Goal: Task Accomplishment & Management: Complete application form

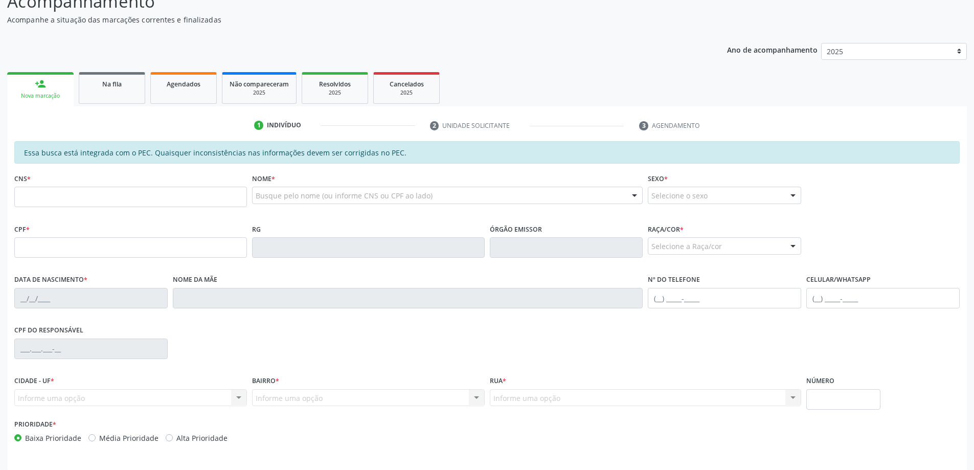
scroll to position [77, 0]
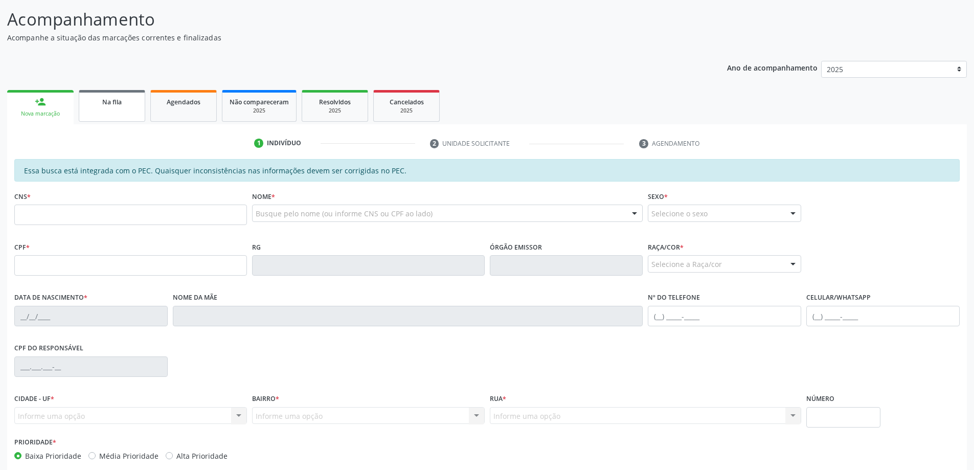
click at [110, 108] on link "Na fila" at bounding box center [112, 106] width 66 height 32
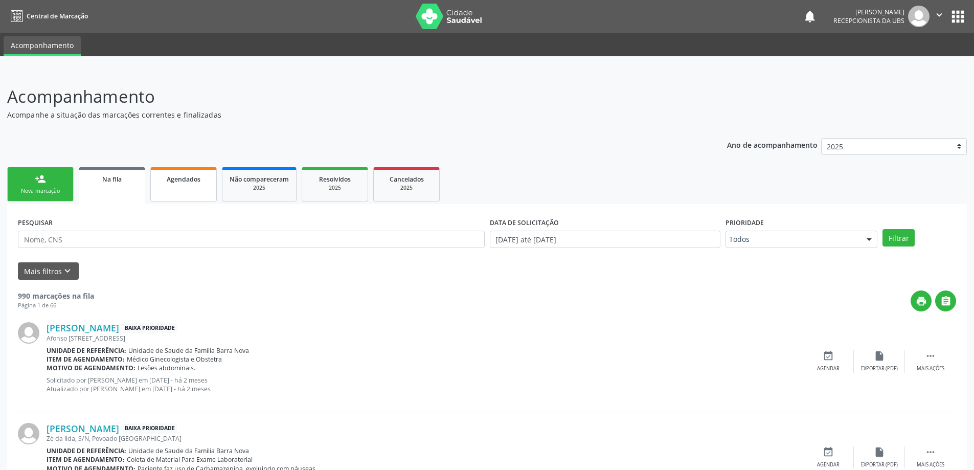
click at [183, 172] on link "Agendados" at bounding box center [183, 184] width 66 height 34
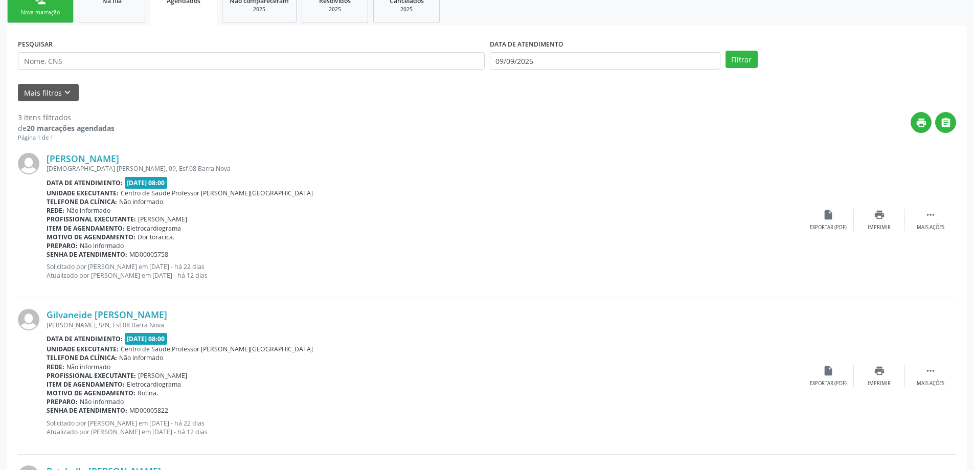
scroll to position [132, 0]
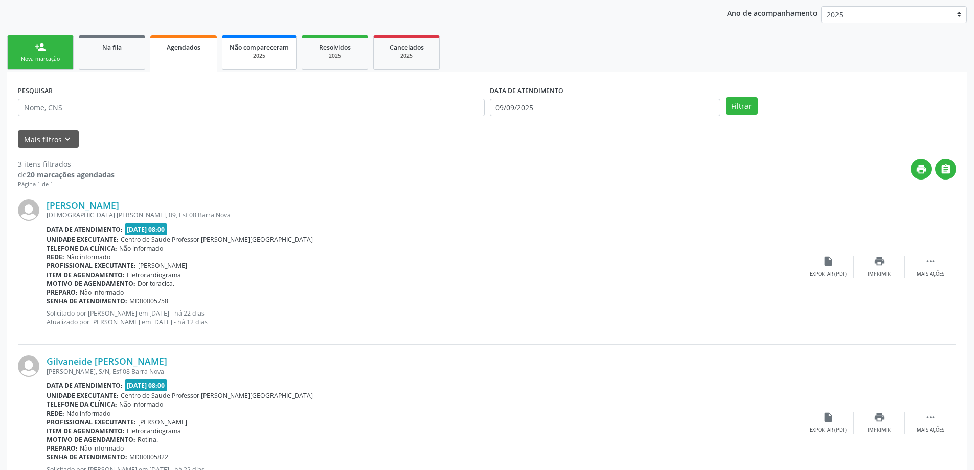
click at [252, 50] on span "Não compareceram" at bounding box center [259, 47] width 59 height 9
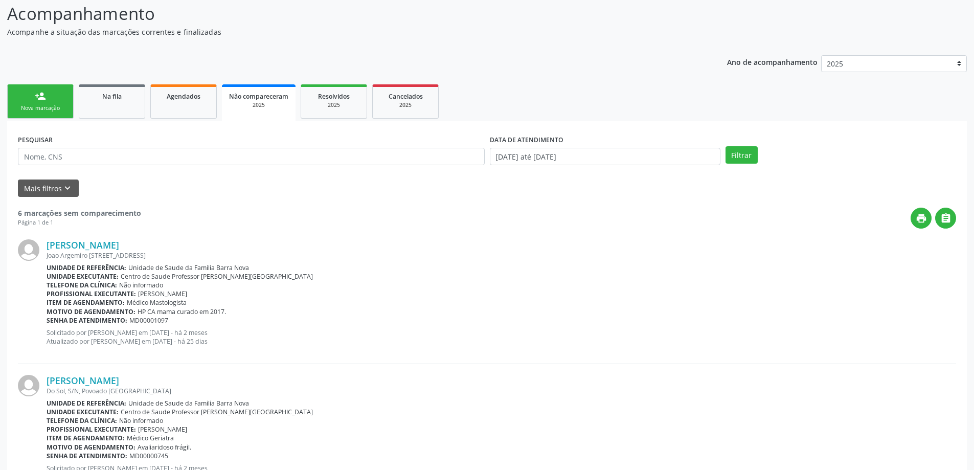
scroll to position [58, 0]
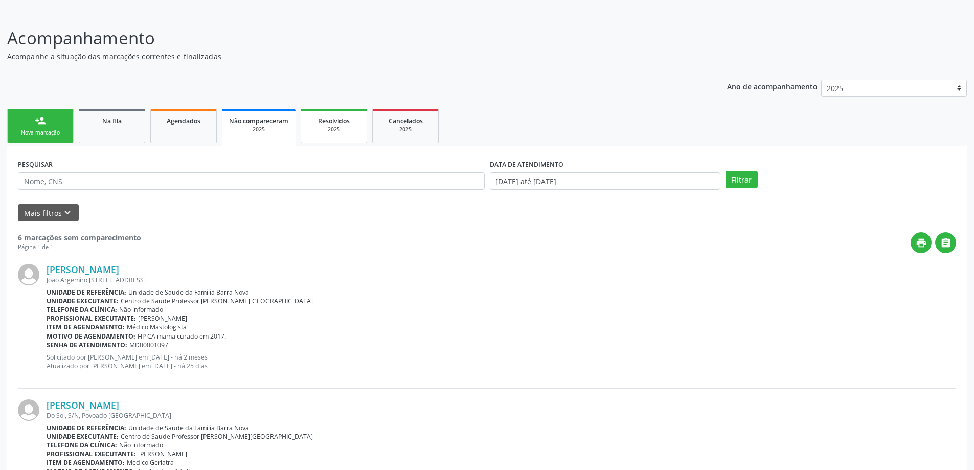
click at [336, 126] on div "2025" at bounding box center [333, 130] width 51 height 8
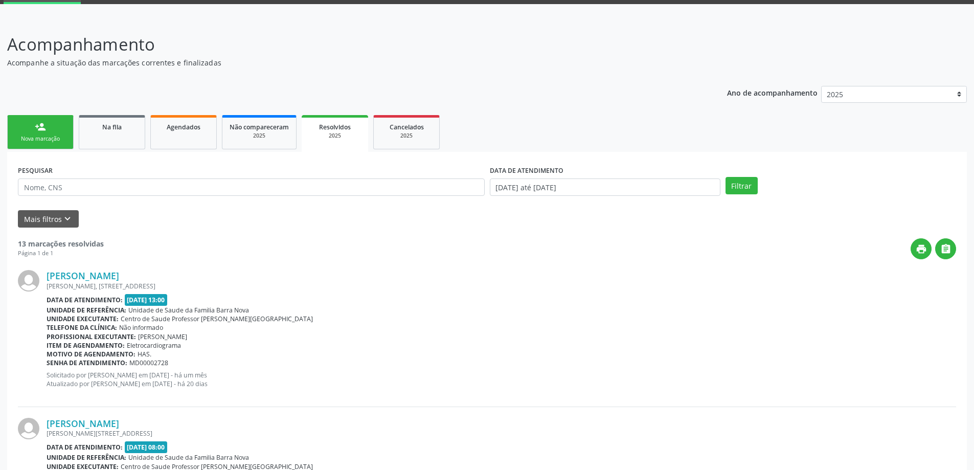
scroll to position [51, 0]
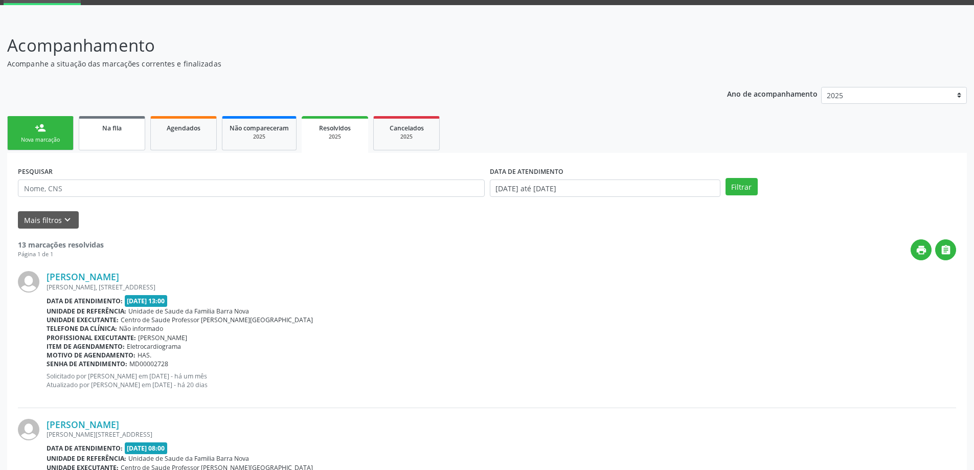
click at [108, 131] on span "Na fila" at bounding box center [111, 128] width 19 height 9
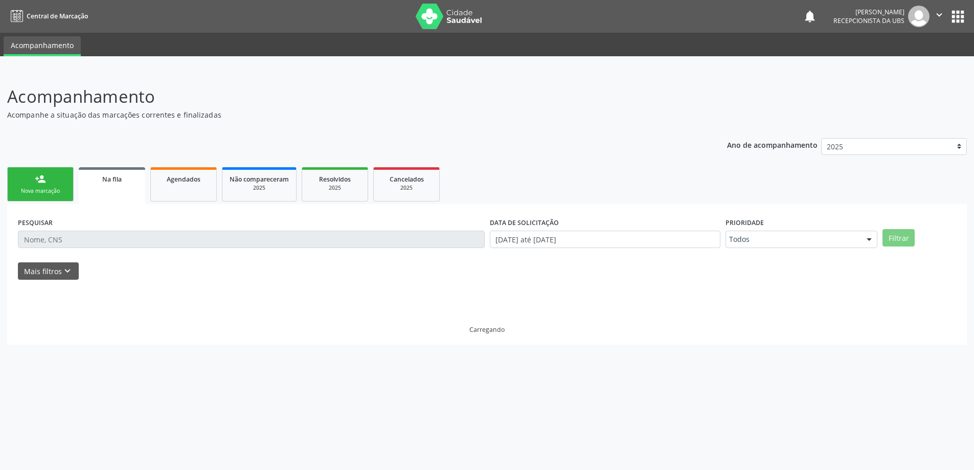
scroll to position [0, 0]
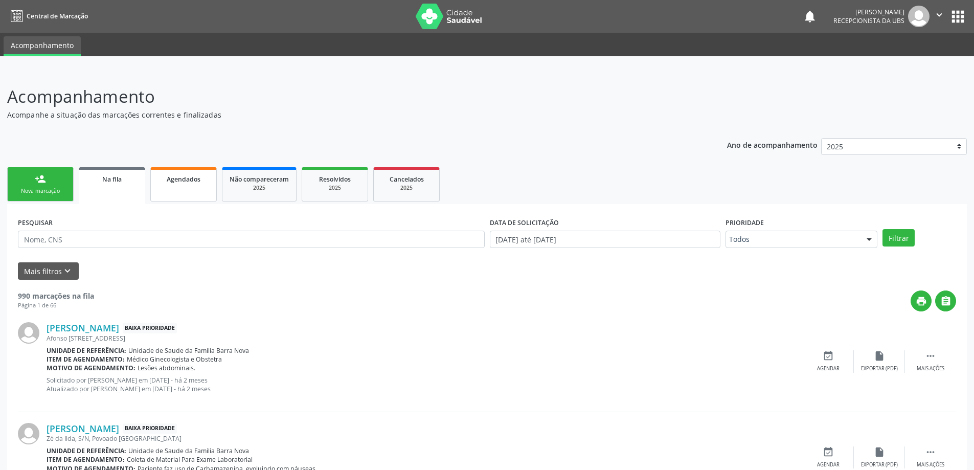
click at [177, 184] on div "Agendados" at bounding box center [183, 178] width 51 height 11
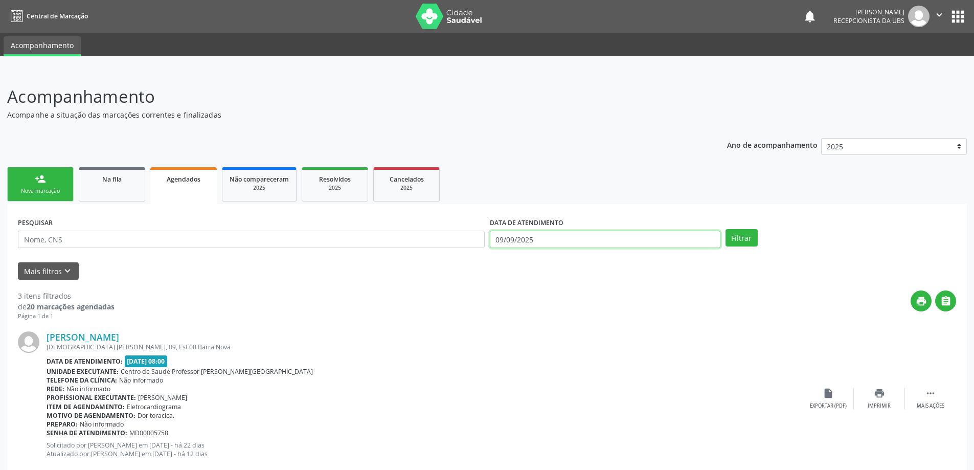
click at [649, 239] on input "09/09/2025" at bounding box center [605, 239] width 231 height 17
click at [523, 290] on span "1" at bounding box center [523, 291] width 20 height 20
type input "[DATE]"
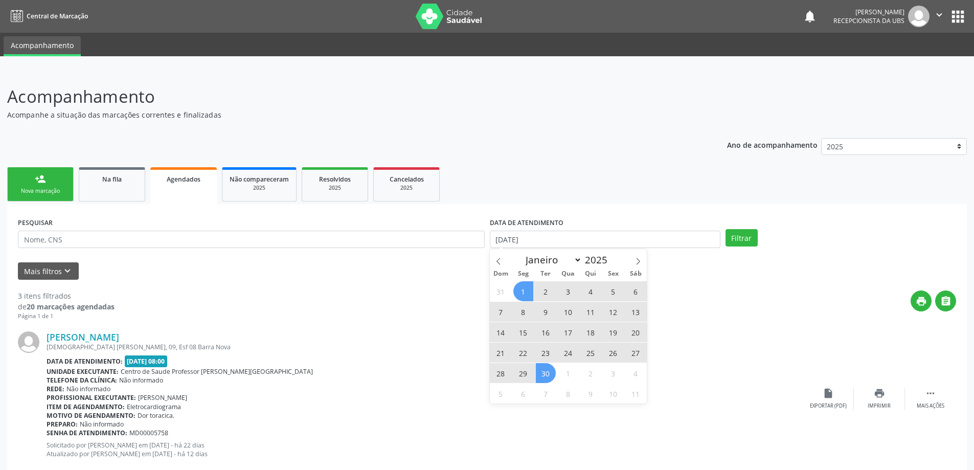
click at [550, 375] on span "30" at bounding box center [546, 373] width 20 height 20
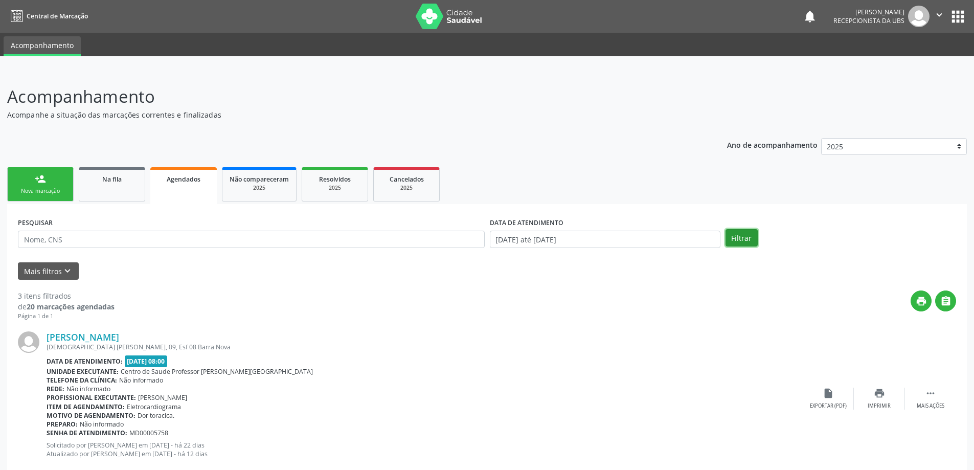
click at [739, 239] on button "Filtrar" at bounding box center [742, 237] width 32 height 17
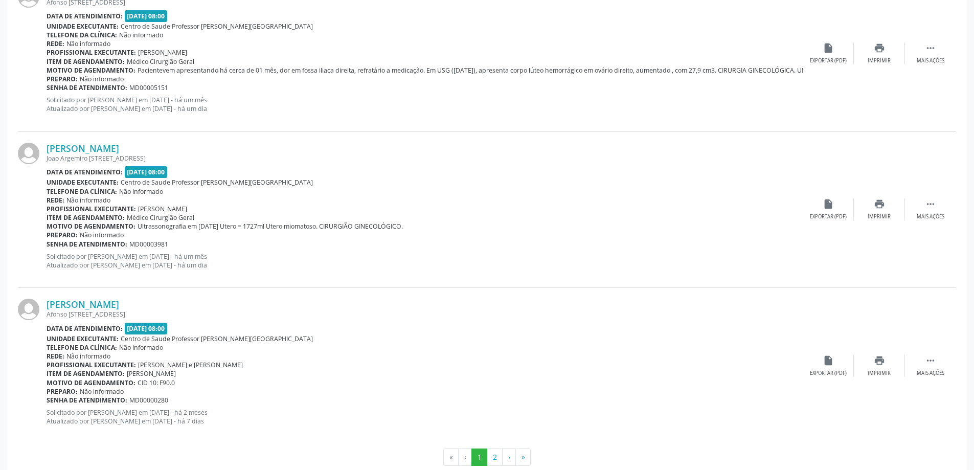
scroll to position [2231, 0]
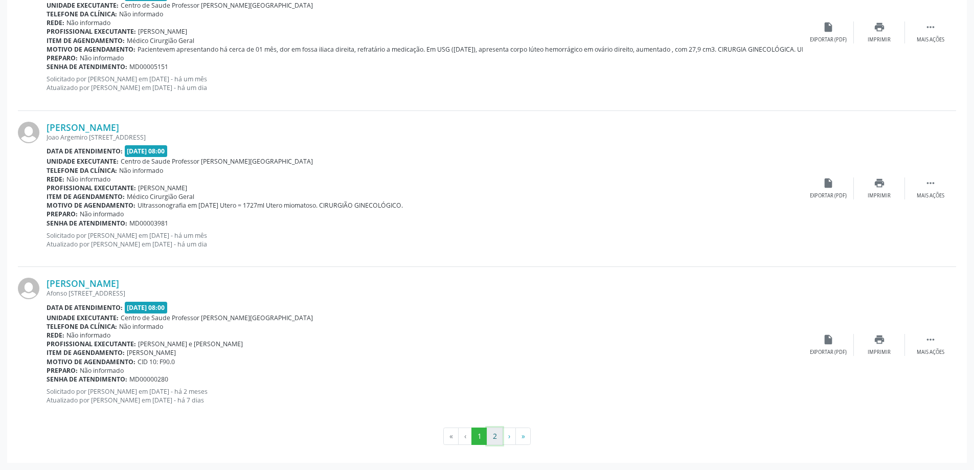
click at [491, 436] on button "2" at bounding box center [495, 435] width 16 height 17
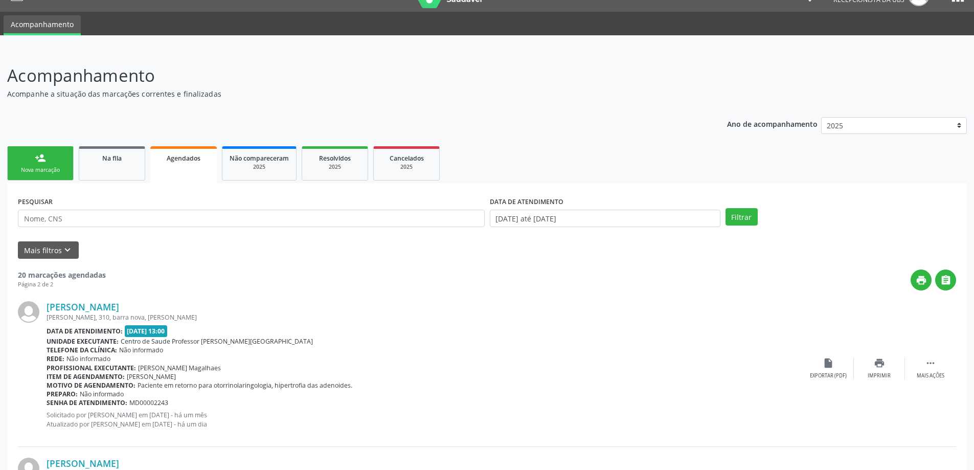
scroll to position [5, 0]
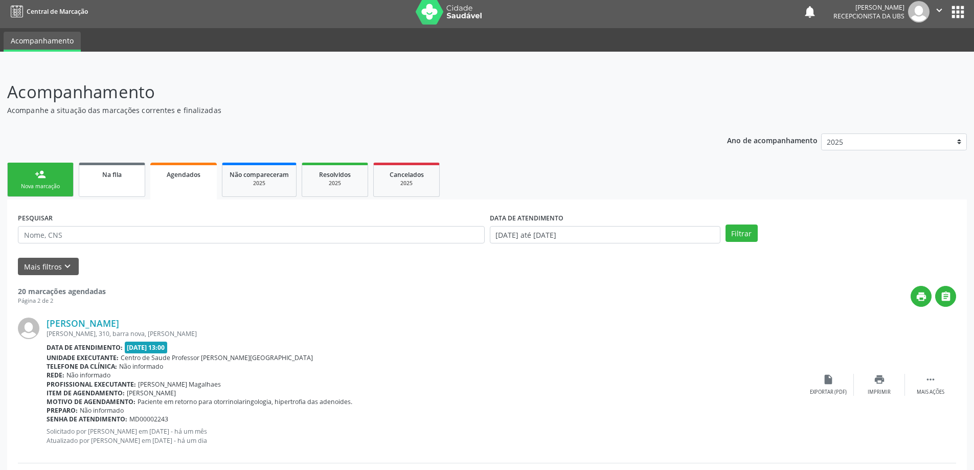
click at [100, 185] on link "Na fila" at bounding box center [112, 180] width 66 height 34
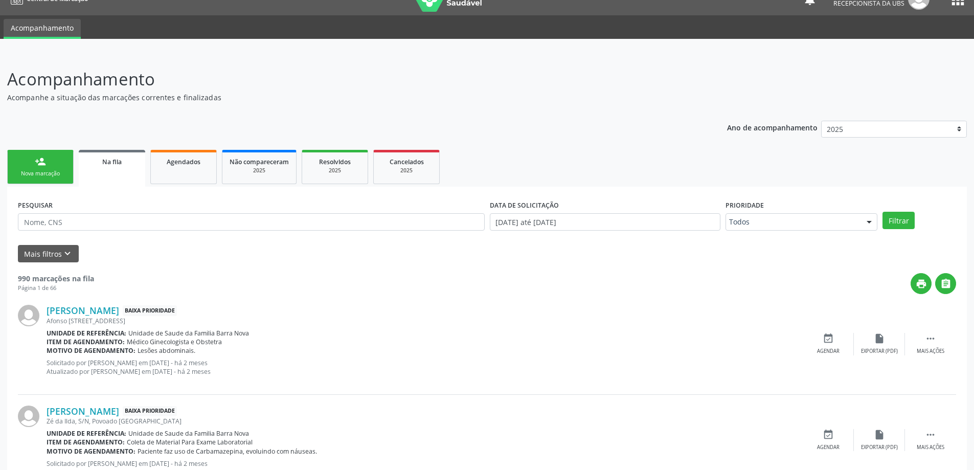
scroll to position [0, 0]
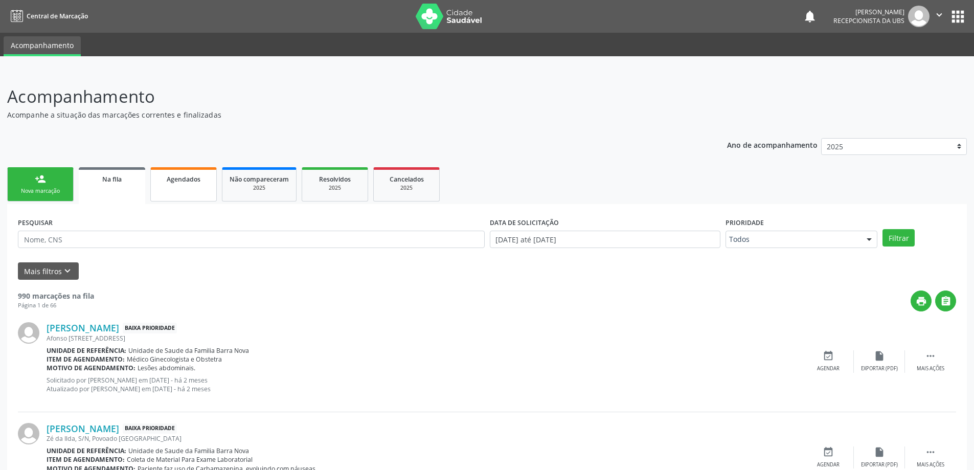
click at [190, 182] on span "Agendados" at bounding box center [184, 179] width 34 height 9
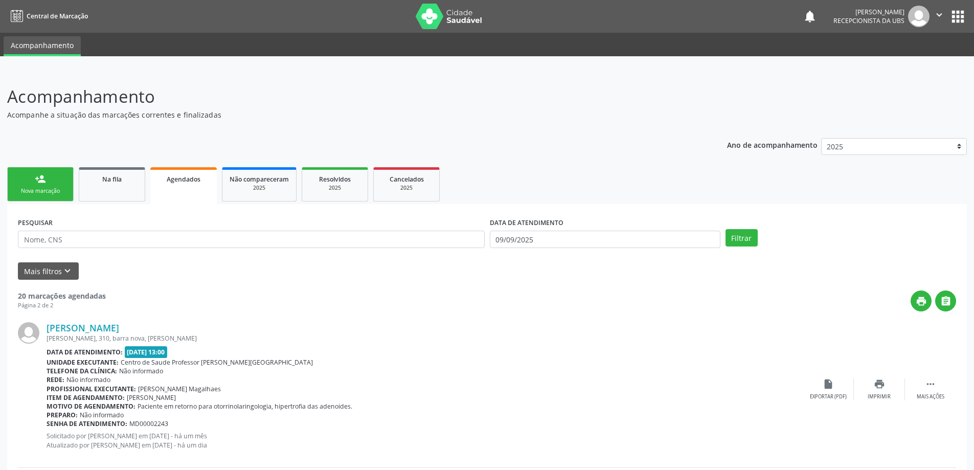
click at [49, 186] on link "person_add Nova marcação" at bounding box center [40, 184] width 66 height 34
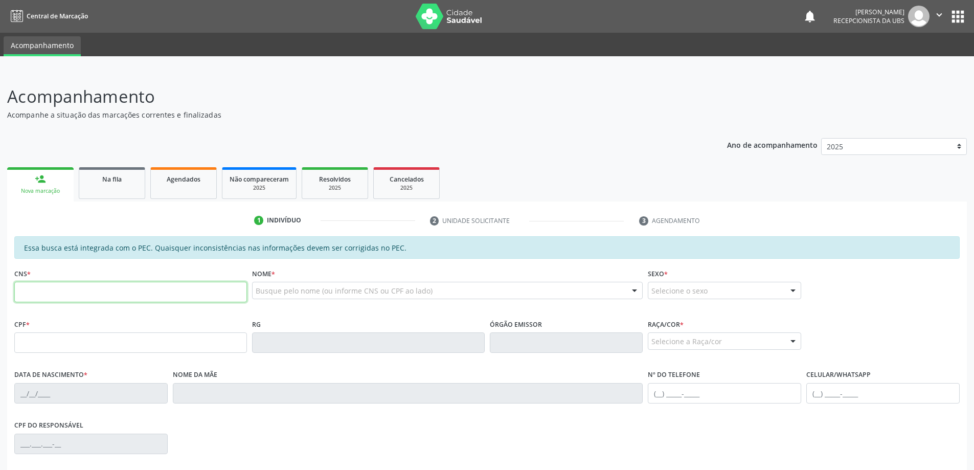
click at [74, 287] on input "text" at bounding box center [130, 292] width 233 height 20
type input "700 5053 6487 8155"
type input "150.447.964-50"
type input "13/05/2005"
type input "Maria Valderez da Silva Lima"
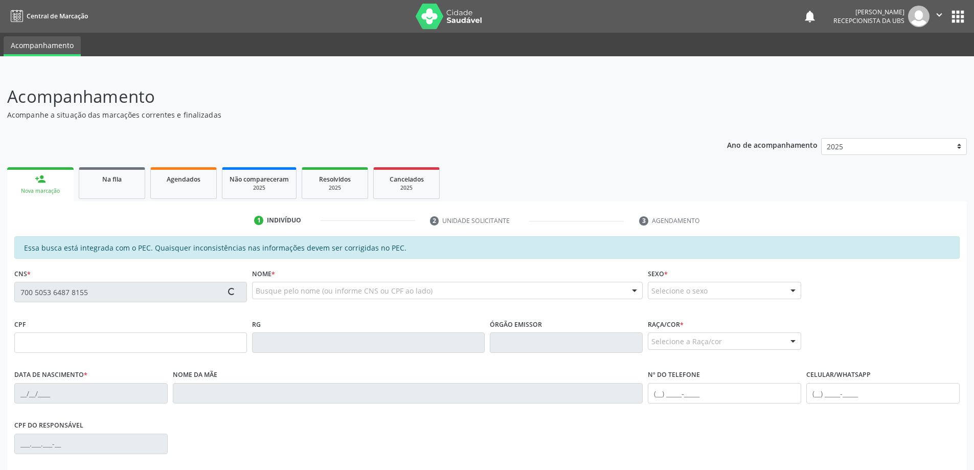
type input "(82) 99108-3444"
type input "S/N"
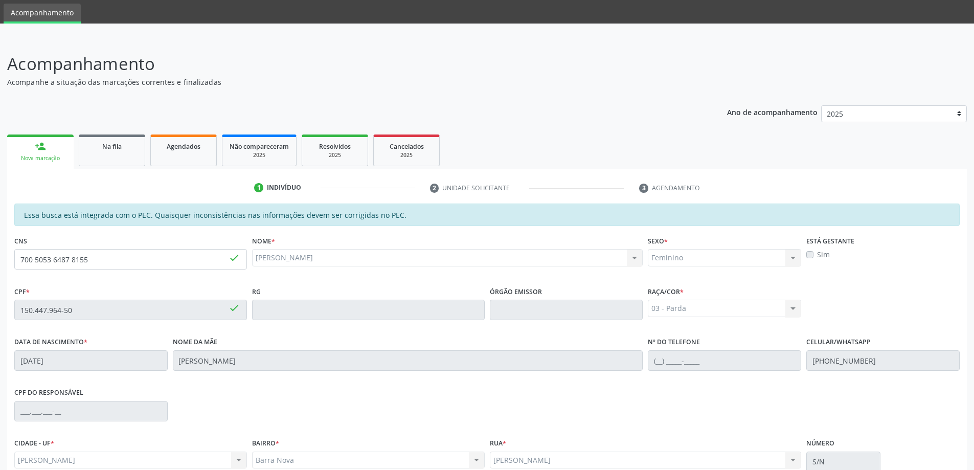
scroll to position [51, 0]
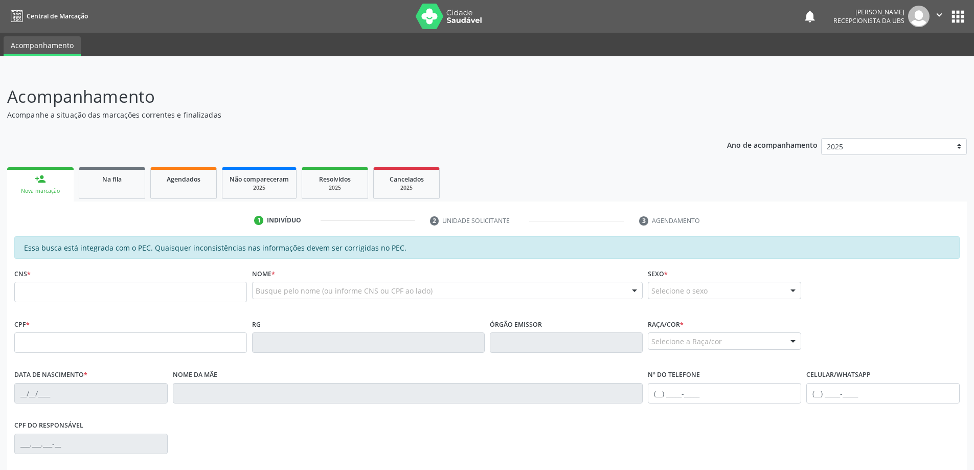
scroll to position [51, 0]
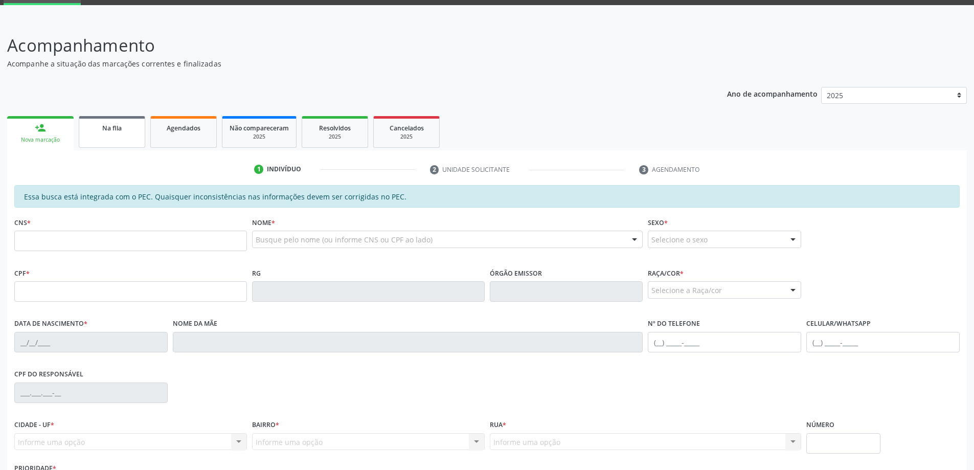
click at [118, 133] on link "Na fila" at bounding box center [112, 132] width 66 height 32
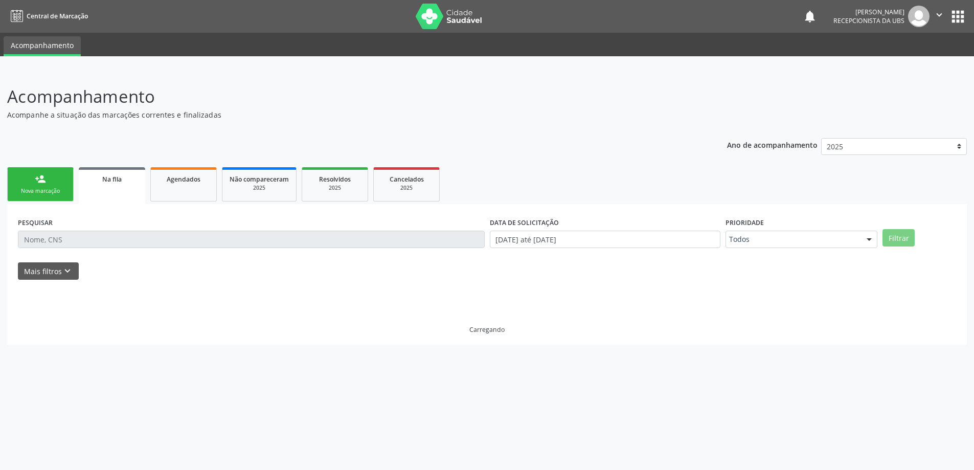
scroll to position [0, 0]
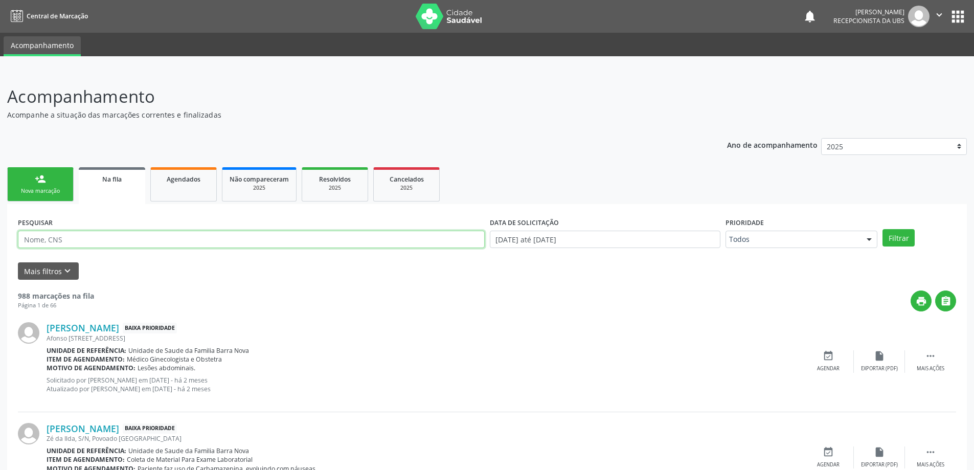
paste input "708003846135321"
type input "708003846135321"
click at [883, 229] on button "Filtrar" at bounding box center [899, 237] width 32 height 17
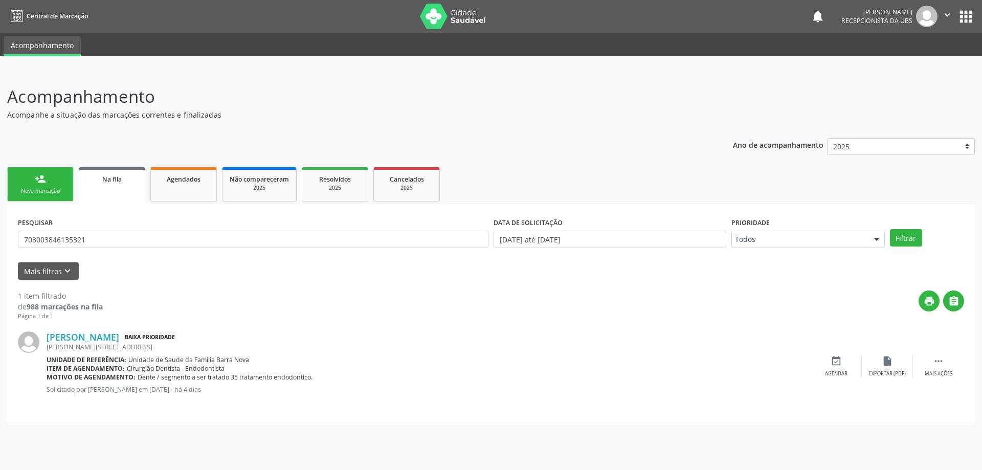
click at [64, 187] on link "person_add Nova marcação" at bounding box center [40, 184] width 66 height 34
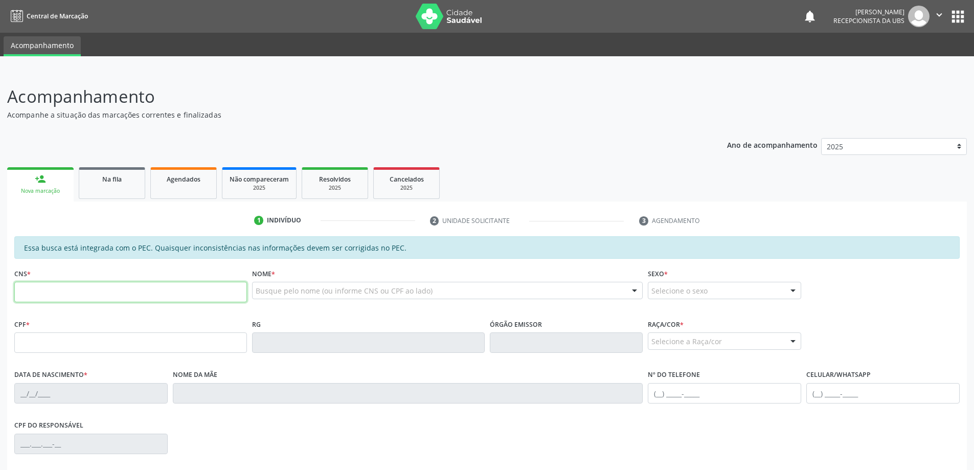
click at [110, 282] on input "text" at bounding box center [130, 292] width 233 height 20
paste input "708 0038 4613 5321"
type input "708 0038 4613 5321"
type input "044.959.789-00"
type input "16/12/1982"
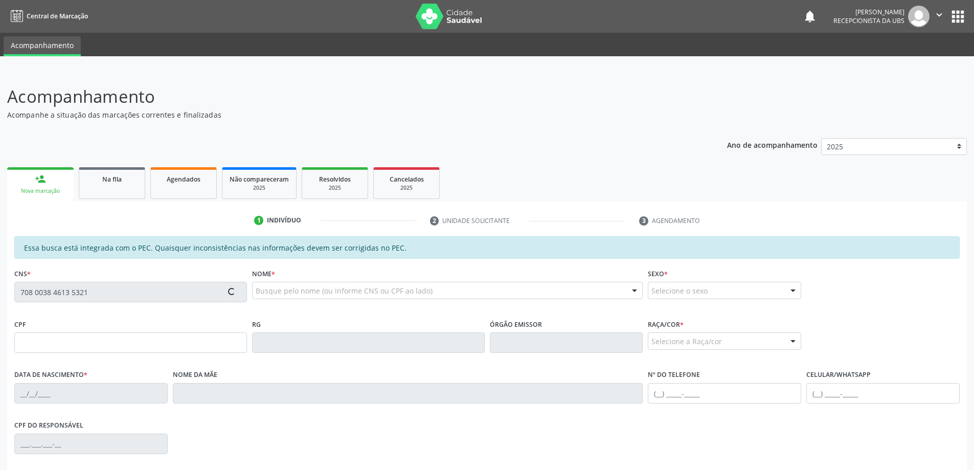
type input "Maria Carmelita dos Santos"
type input "(82) 9940-9608"
type input "289"
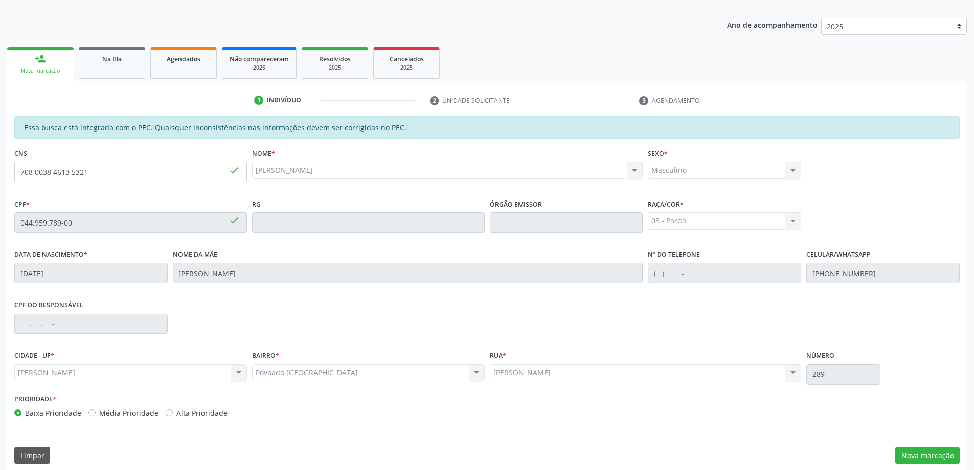
scroll to position [128, 0]
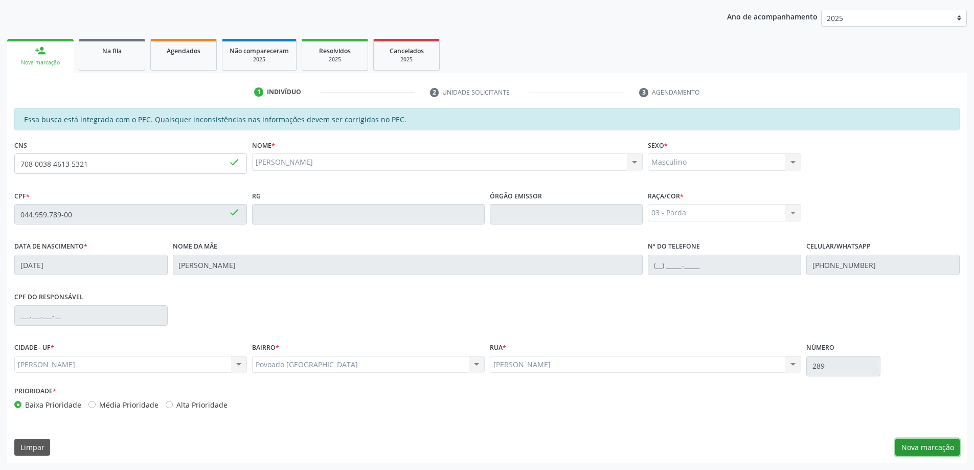
click at [929, 448] on button "Nova marcação" at bounding box center [927, 447] width 64 height 17
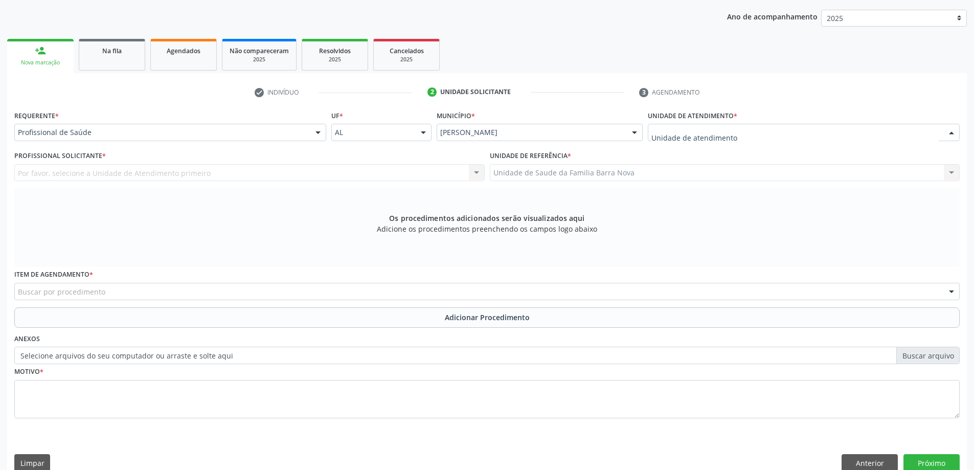
click at [736, 134] on div at bounding box center [804, 132] width 312 height 17
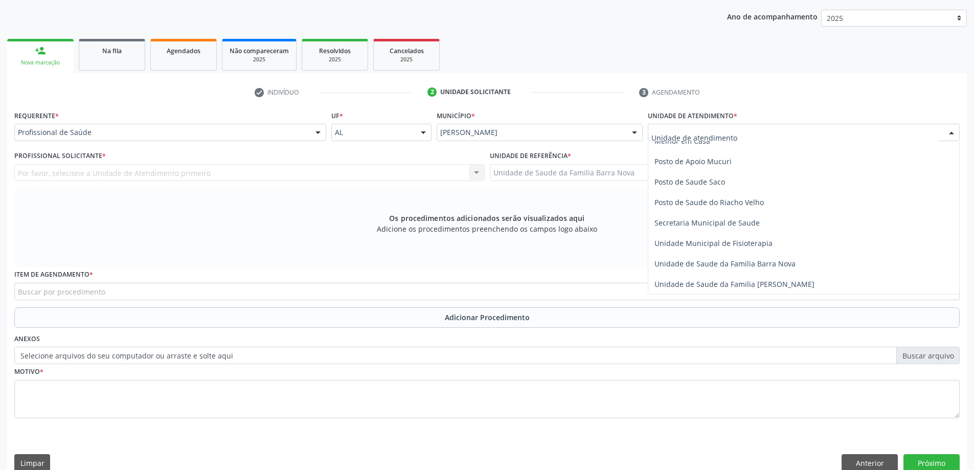
scroll to position [460, 0]
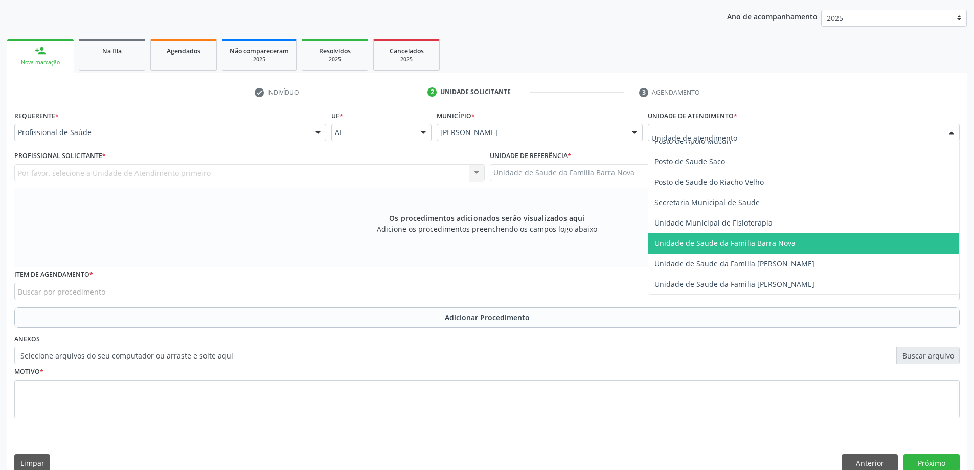
click at [769, 244] on span "Unidade de Saude da Familia Barra Nova" at bounding box center [724, 243] width 141 height 10
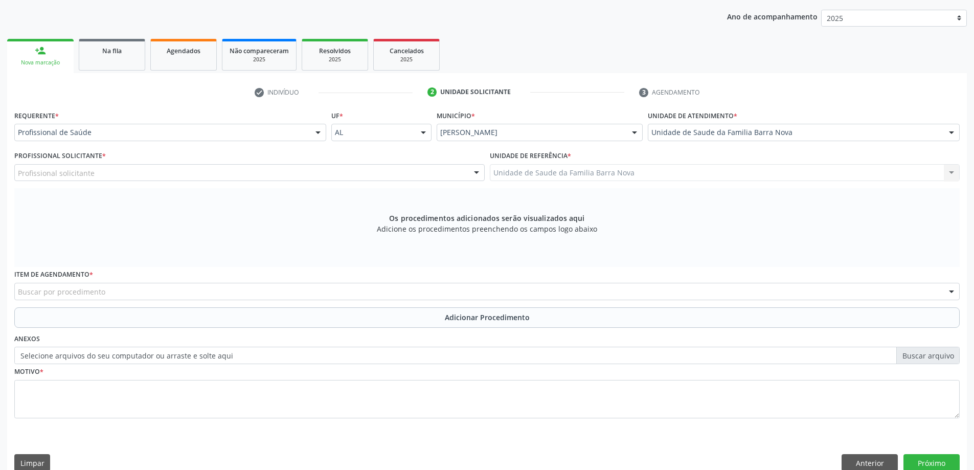
click at [331, 172] on div "Profissional solicitante" at bounding box center [249, 172] width 470 height 17
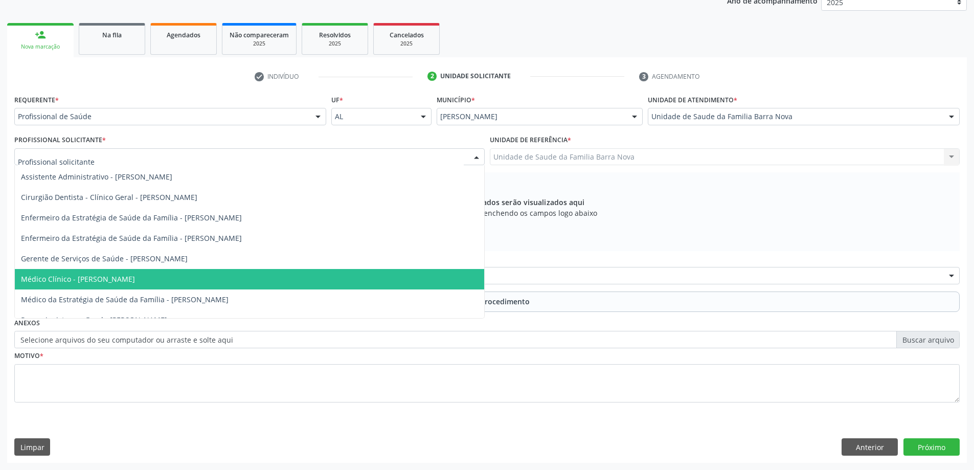
scroll to position [0, 0]
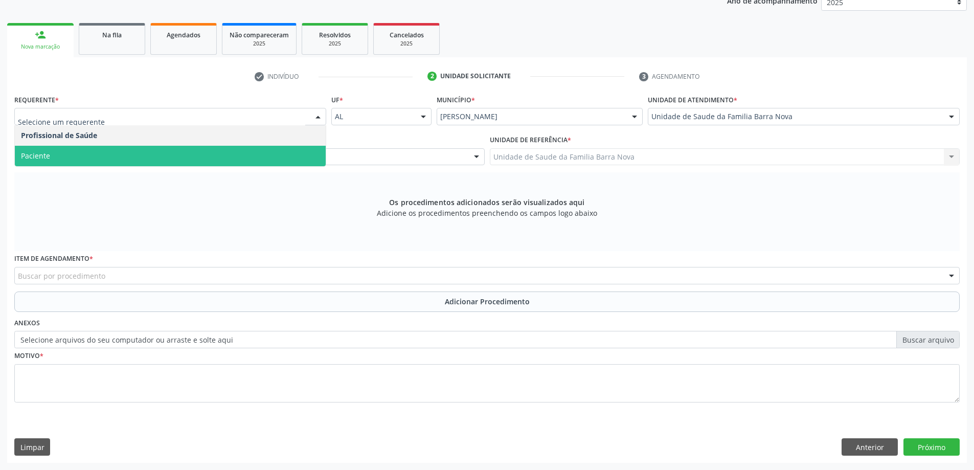
click at [71, 154] on span "Paciente" at bounding box center [170, 156] width 311 height 20
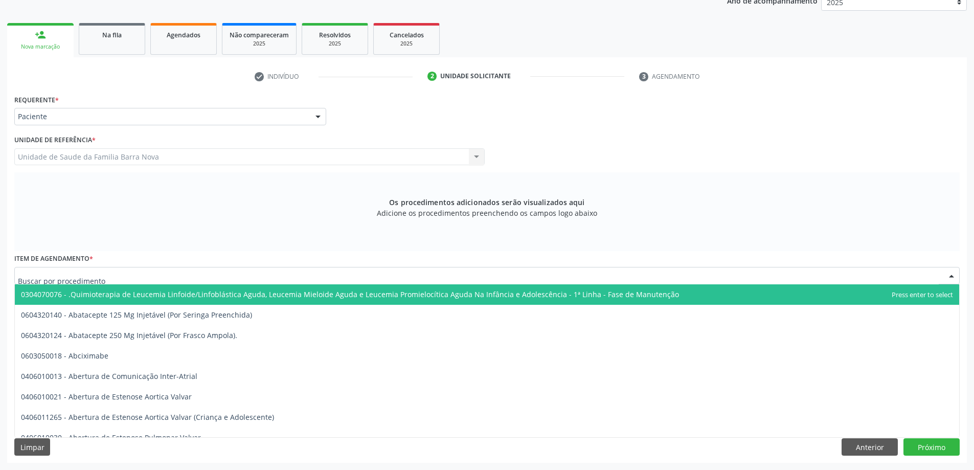
click at [379, 276] on div at bounding box center [486, 275] width 945 height 17
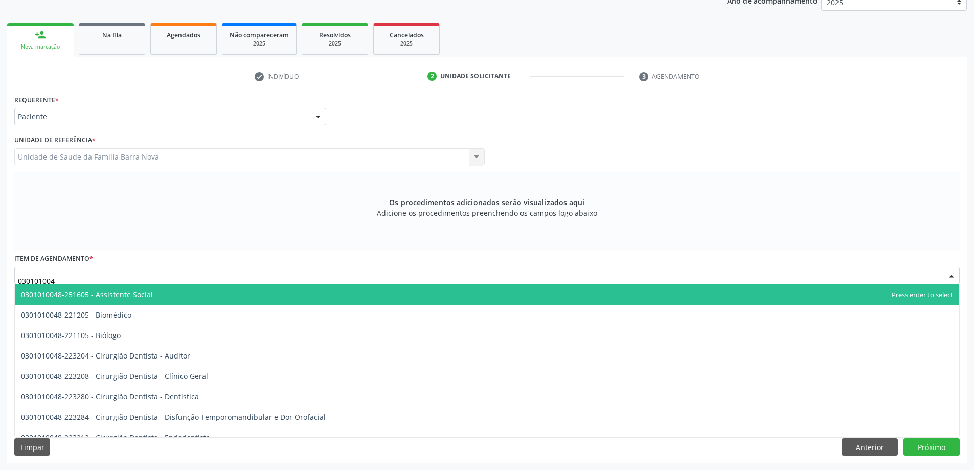
type input "0301010048"
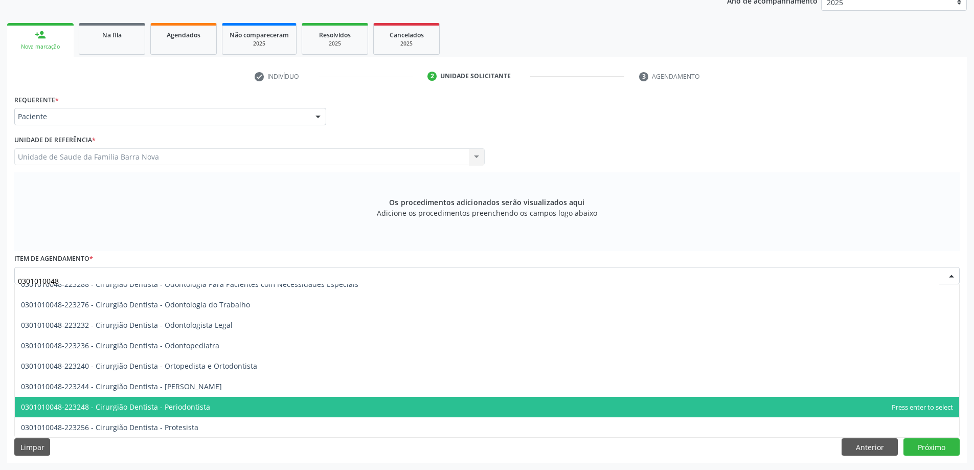
scroll to position [307, 0]
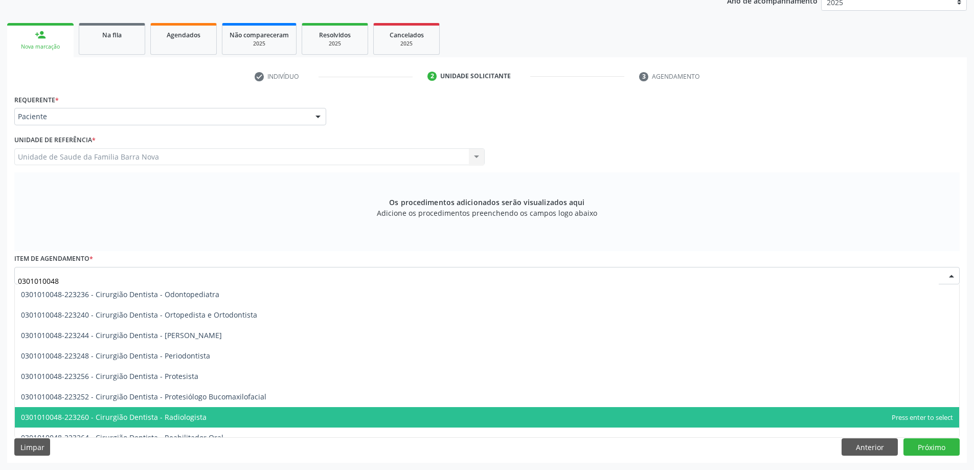
click at [299, 421] on span "0301010048-223260 - Cirurgião Dentista - Radiologista" at bounding box center [487, 417] width 944 height 20
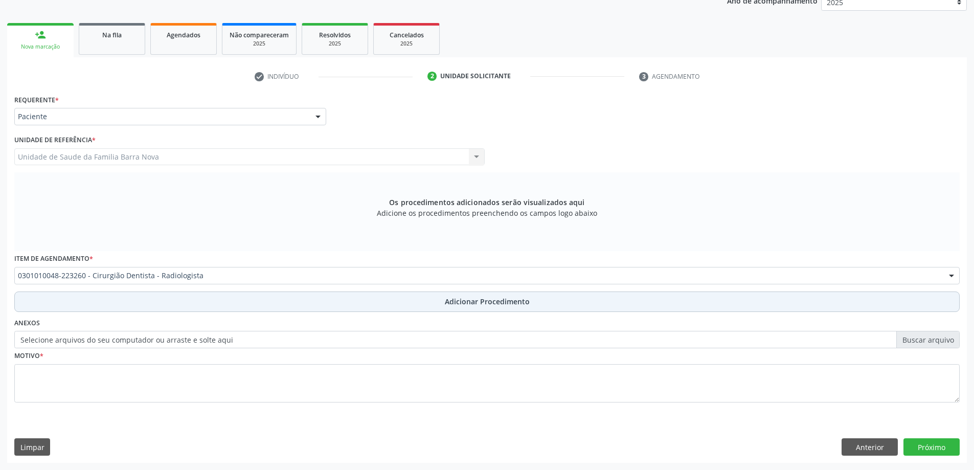
click at [456, 303] on span "Adicionar Procedimento" at bounding box center [487, 301] width 85 height 11
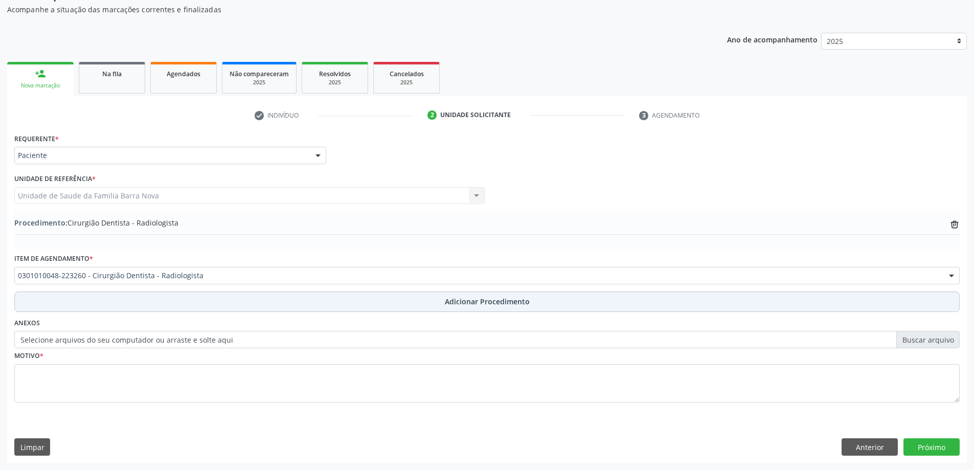
scroll to position [105, 0]
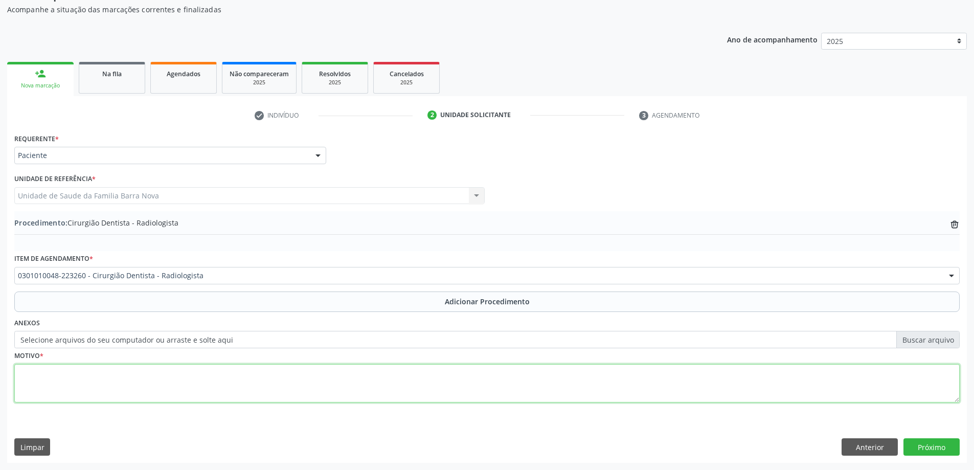
click at [83, 377] on textarea at bounding box center [486, 383] width 945 height 39
type textarea "Raio X periapical do elemento 35."
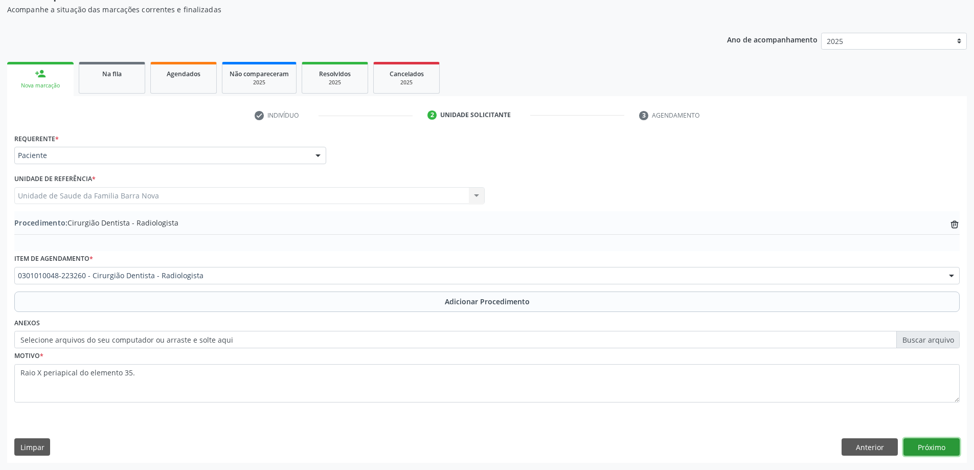
click at [932, 451] on button "Próximo" at bounding box center [931, 446] width 56 height 17
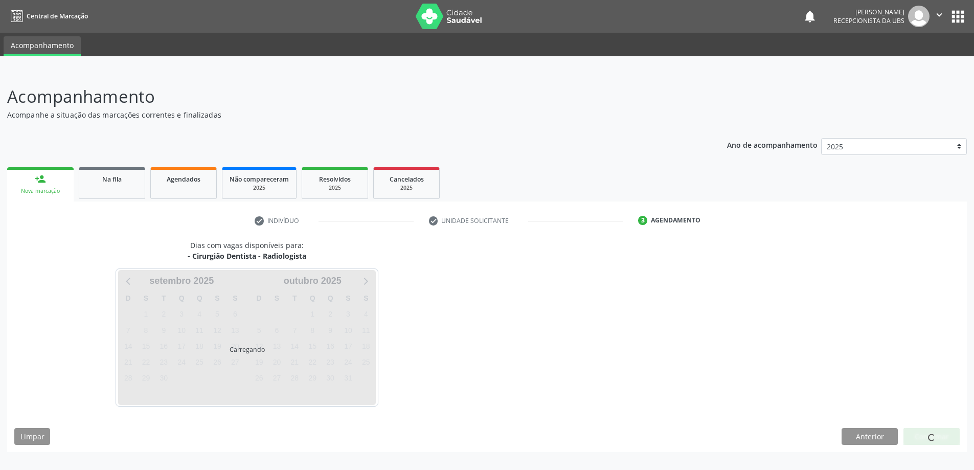
scroll to position [0, 0]
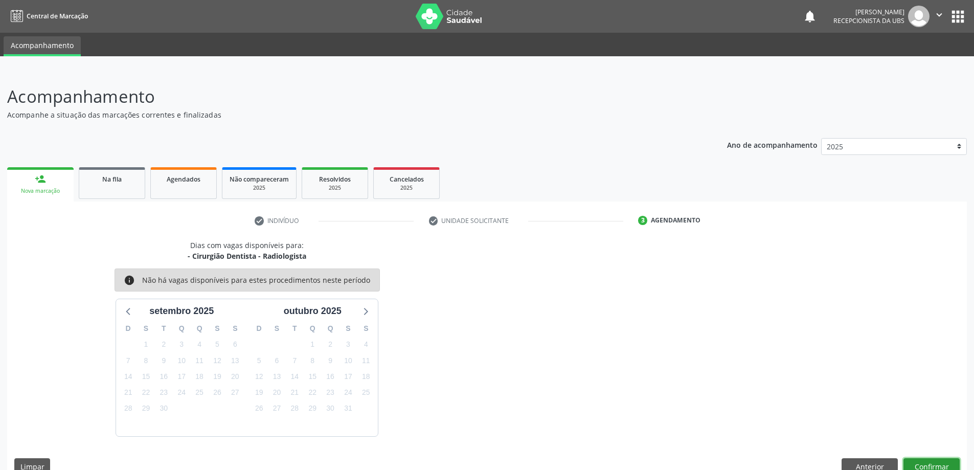
click at [931, 462] on button "Confirmar" at bounding box center [931, 466] width 56 height 17
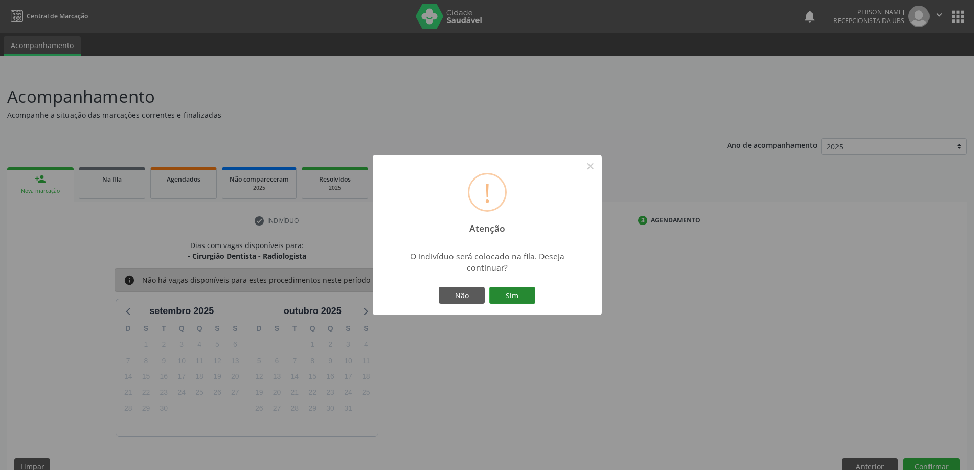
click at [513, 293] on button "Sim" at bounding box center [512, 295] width 46 height 17
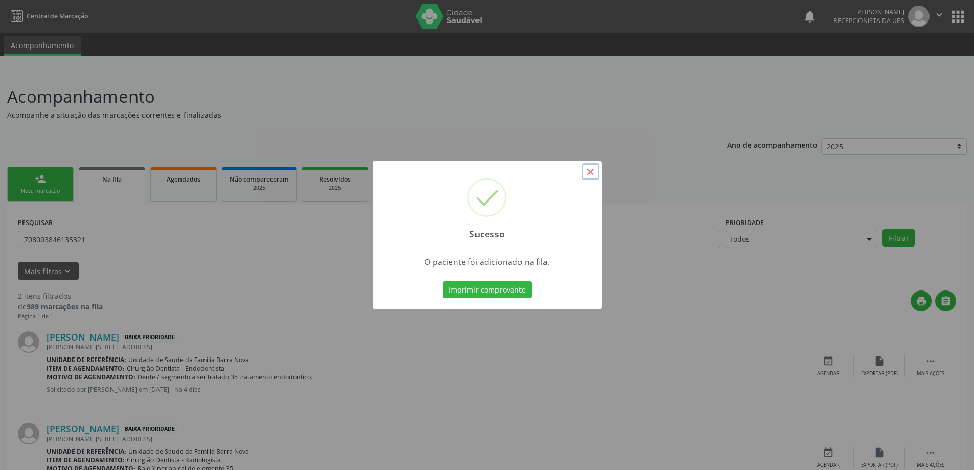
click at [589, 173] on button "×" at bounding box center [590, 171] width 17 height 17
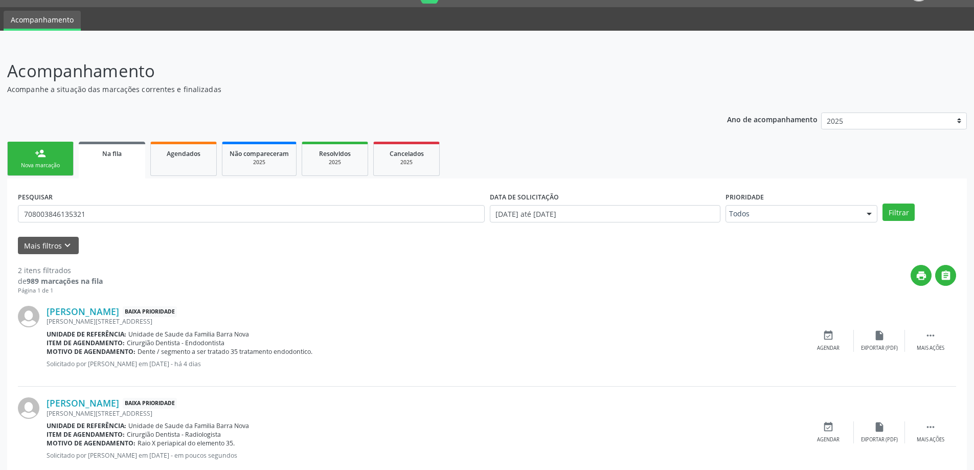
scroll to position [51, 0]
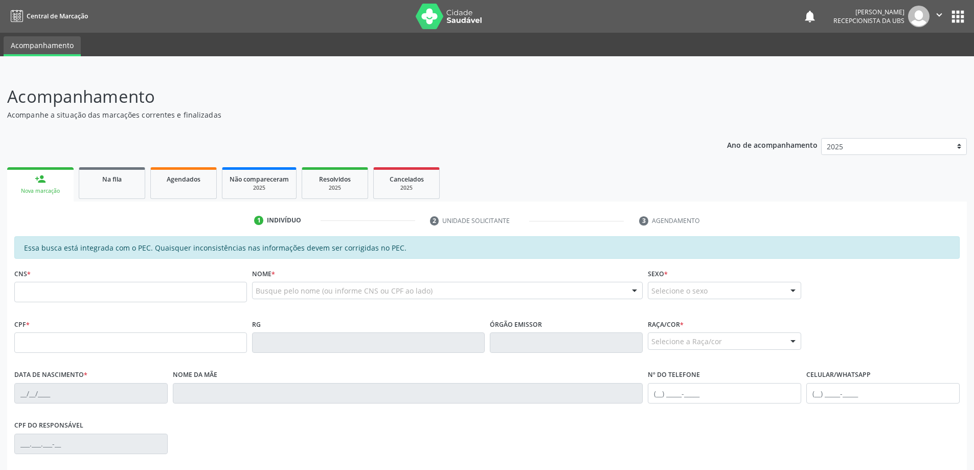
scroll to position [51, 0]
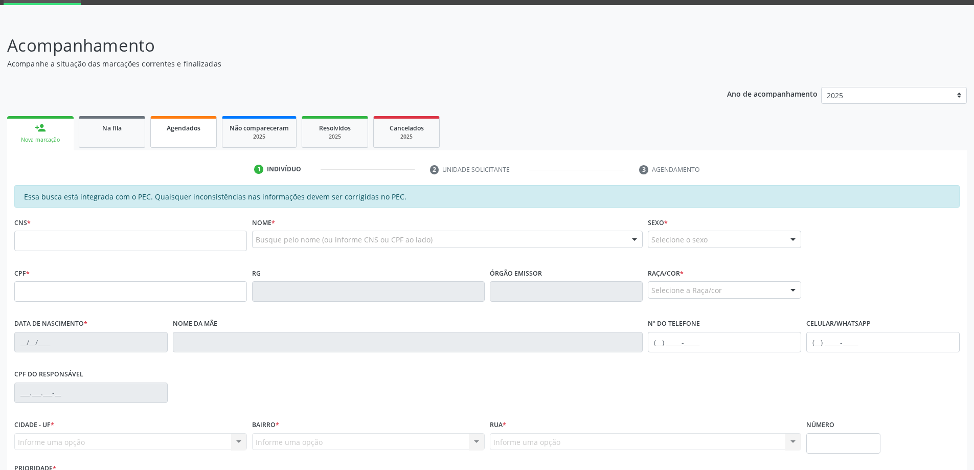
click at [195, 134] on link "Agendados" at bounding box center [183, 132] width 66 height 32
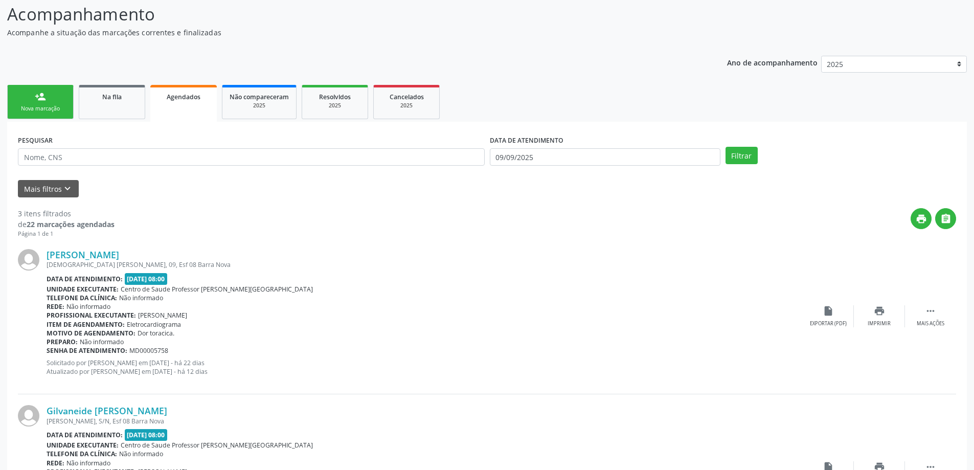
scroll to position [81, 0]
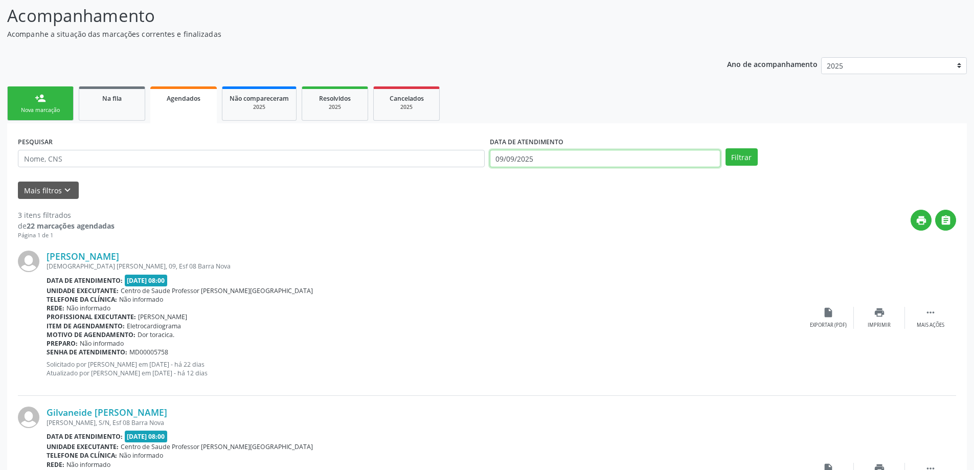
click at [565, 156] on input "09/09/2025" at bounding box center [605, 158] width 231 height 17
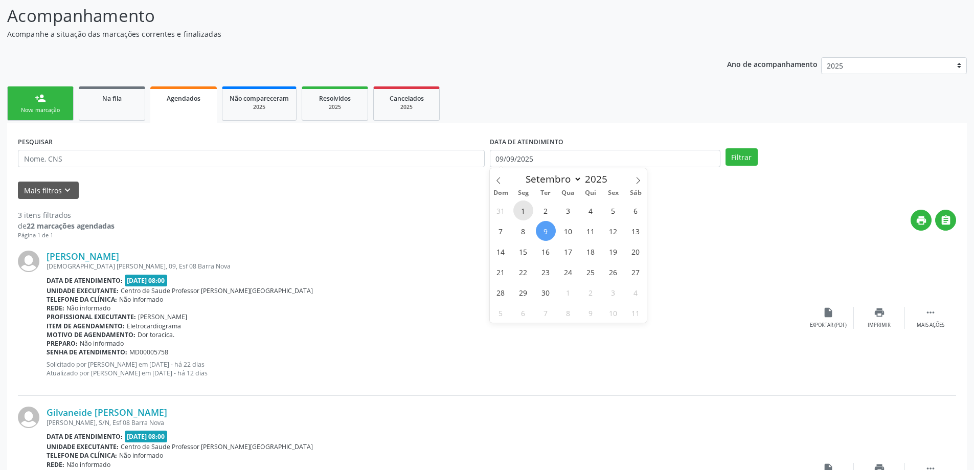
click at [527, 213] on span "1" at bounding box center [523, 210] width 20 height 20
type input "[DATE]"
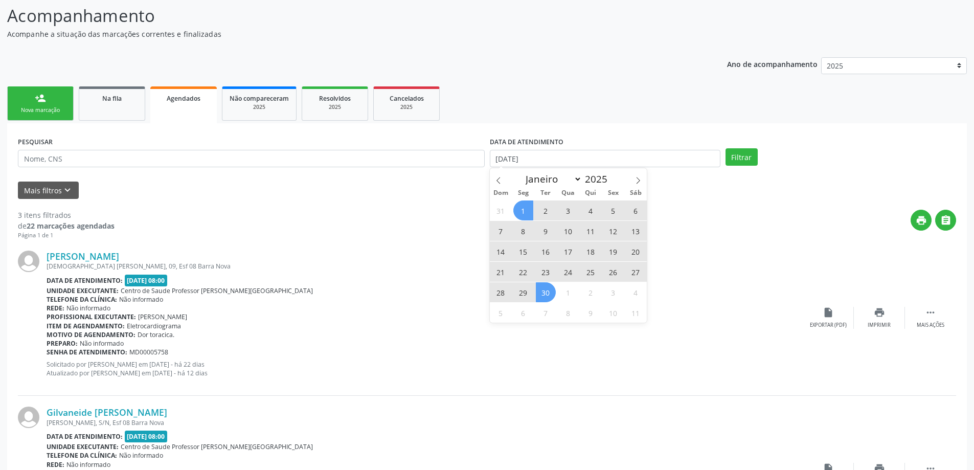
click at [543, 292] on span "30" at bounding box center [546, 292] width 20 height 20
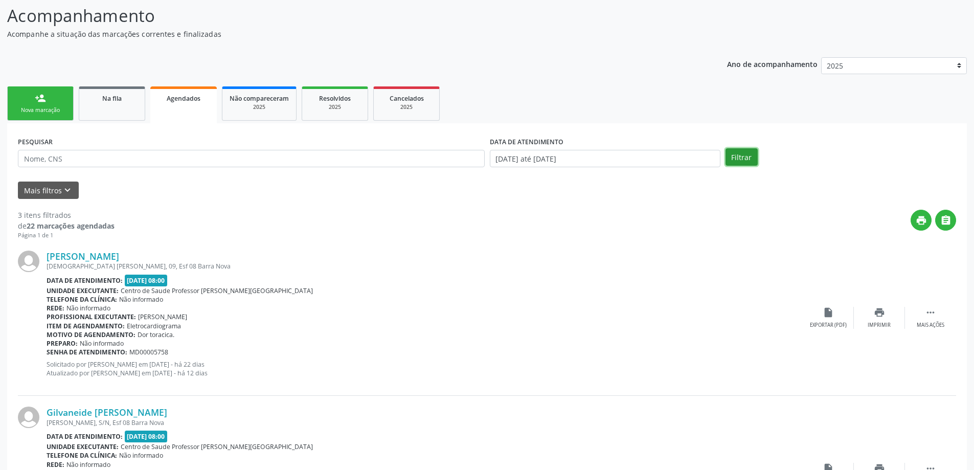
click at [737, 152] on button "Filtrar" at bounding box center [742, 156] width 32 height 17
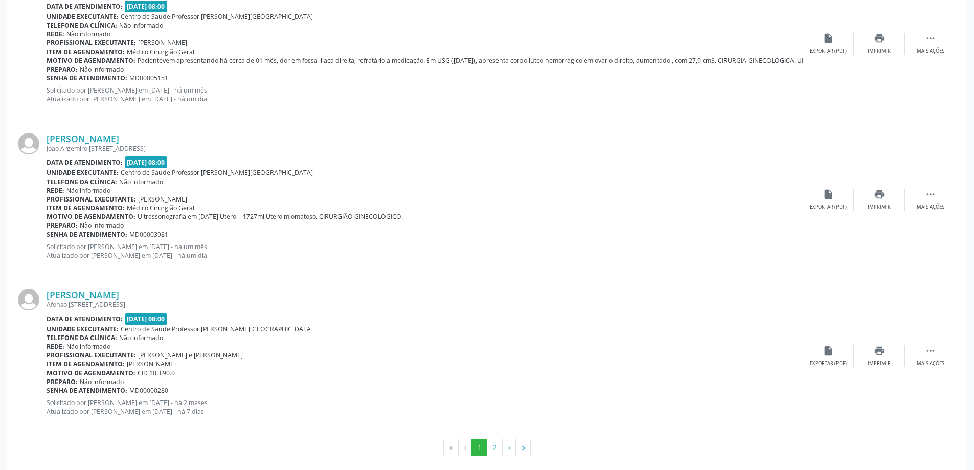
scroll to position [2231, 0]
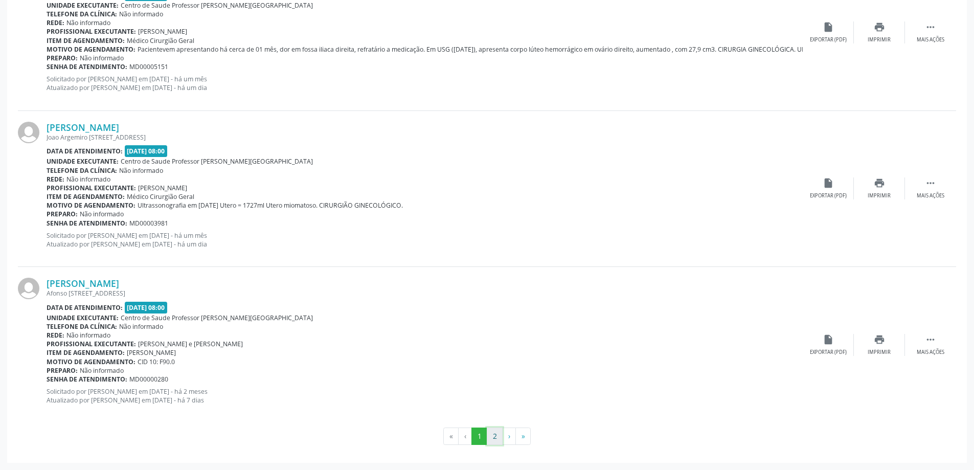
click at [496, 438] on button "2" at bounding box center [495, 435] width 16 height 17
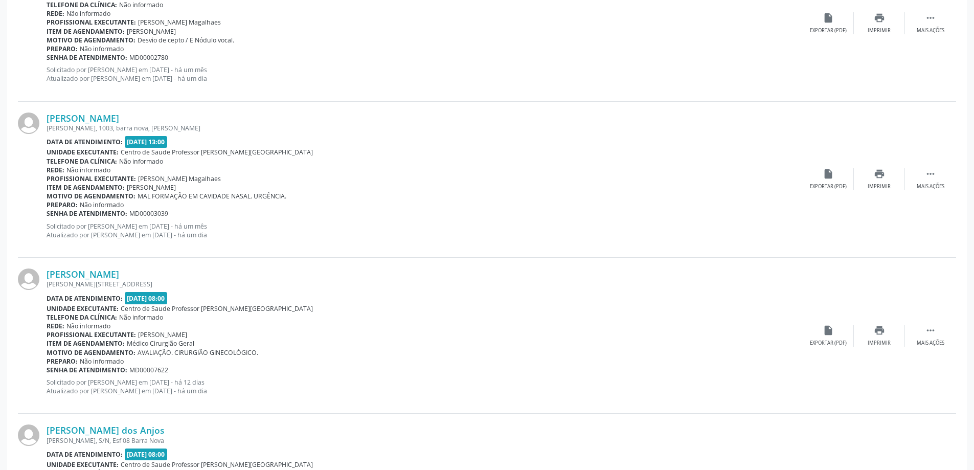
scroll to position [675, 0]
